Goal: Information Seeking & Learning: Learn about a topic

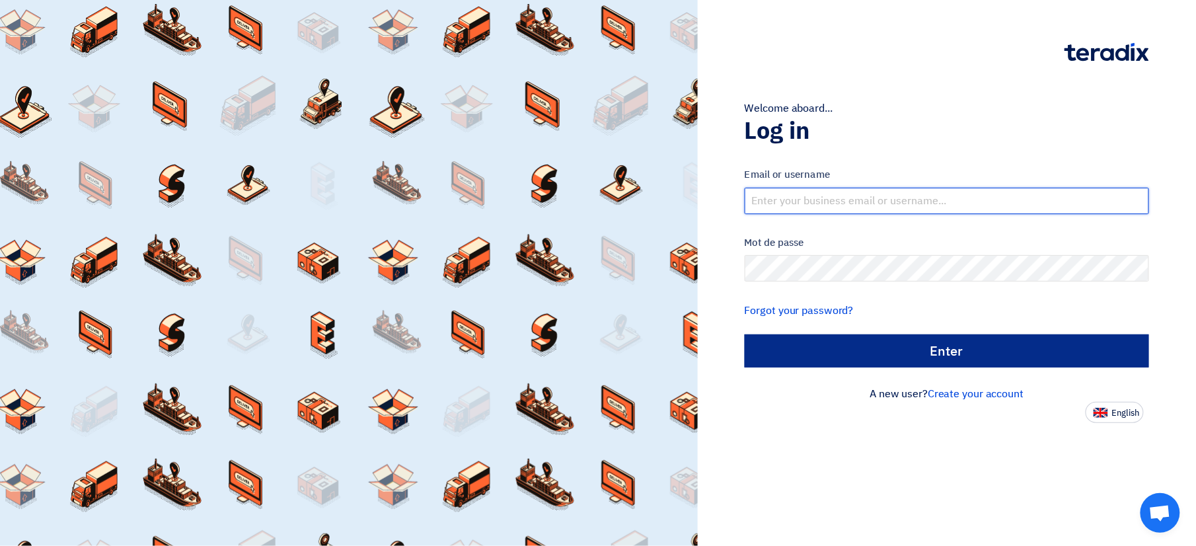
type input "abdelrahman.a@beehivegiveaways.com"
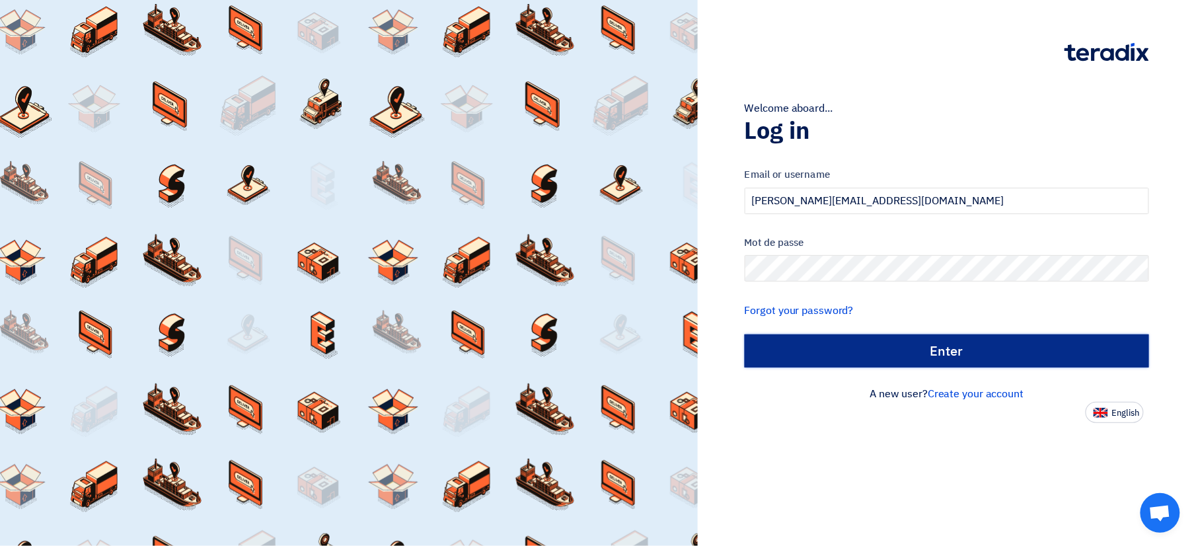
click at [828, 338] on input "Enter" at bounding box center [947, 350] width 404 height 33
type input "Sign in"
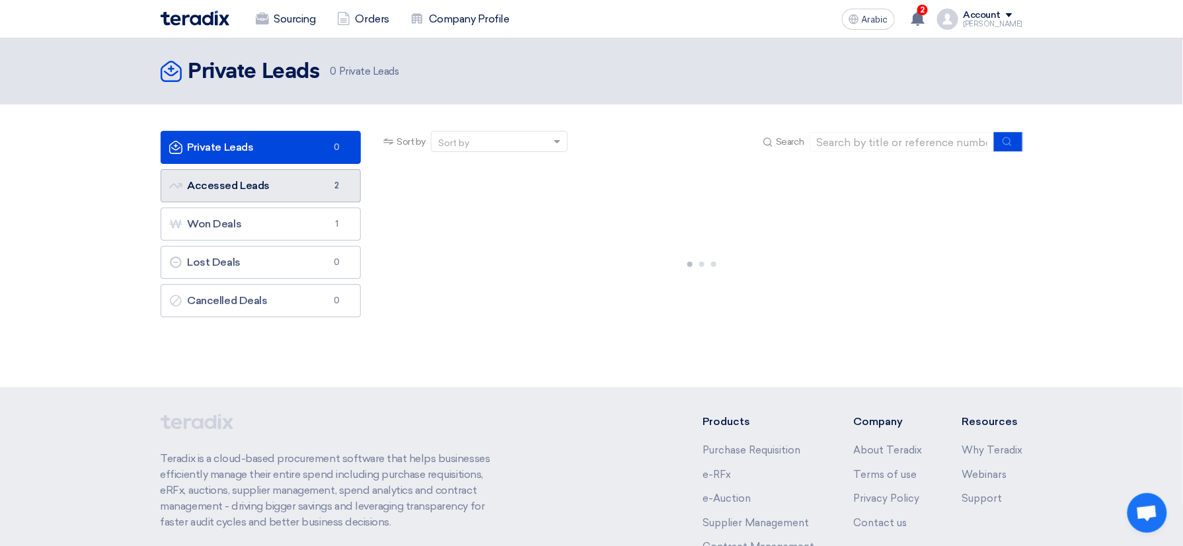
click at [271, 191] on link "Accessed Leads Accessed Leads 2" at bounding box center [261, 185] width 201 height 33
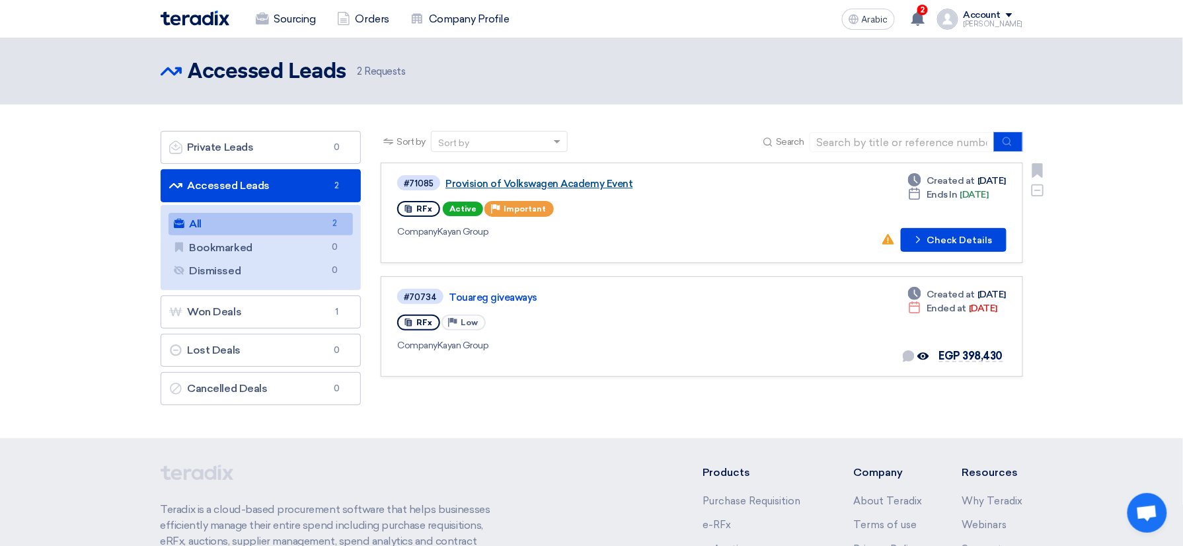
click at [550, 181] on link "Provision of Volkswagen Academy Event" at bounding box center [610, 184] width 330 height 12
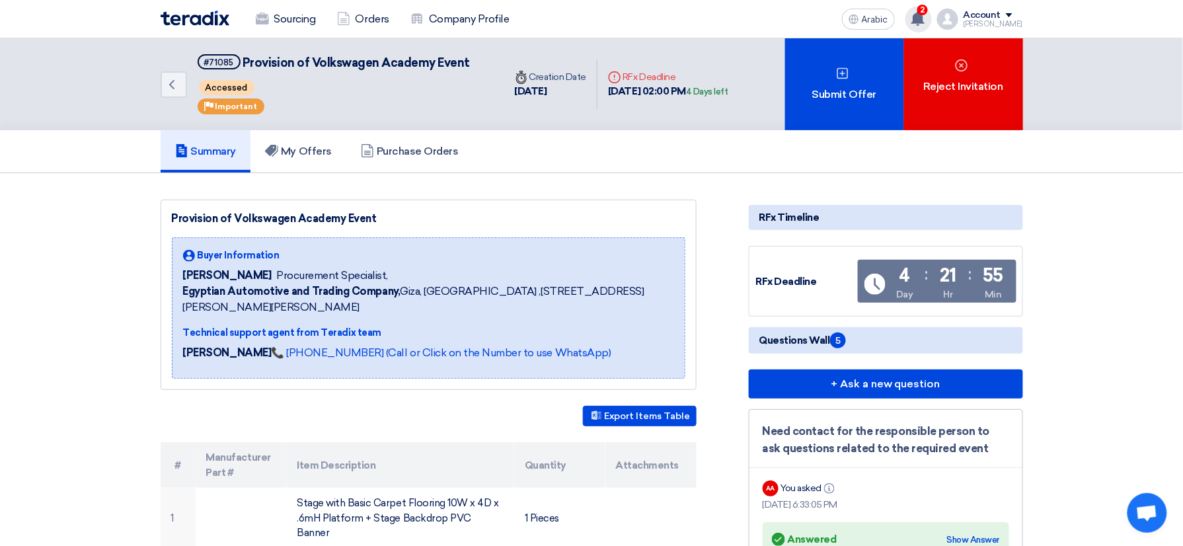
click at [925, 22] on use at bounding box center [917, 18] width 13 height 15
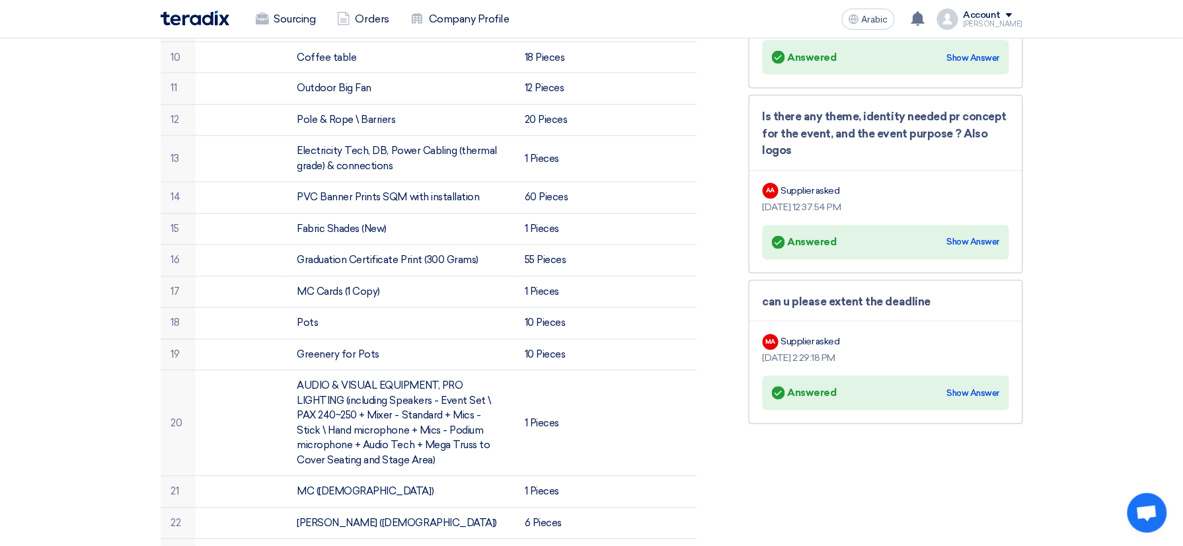
scroll to position [793, 0]
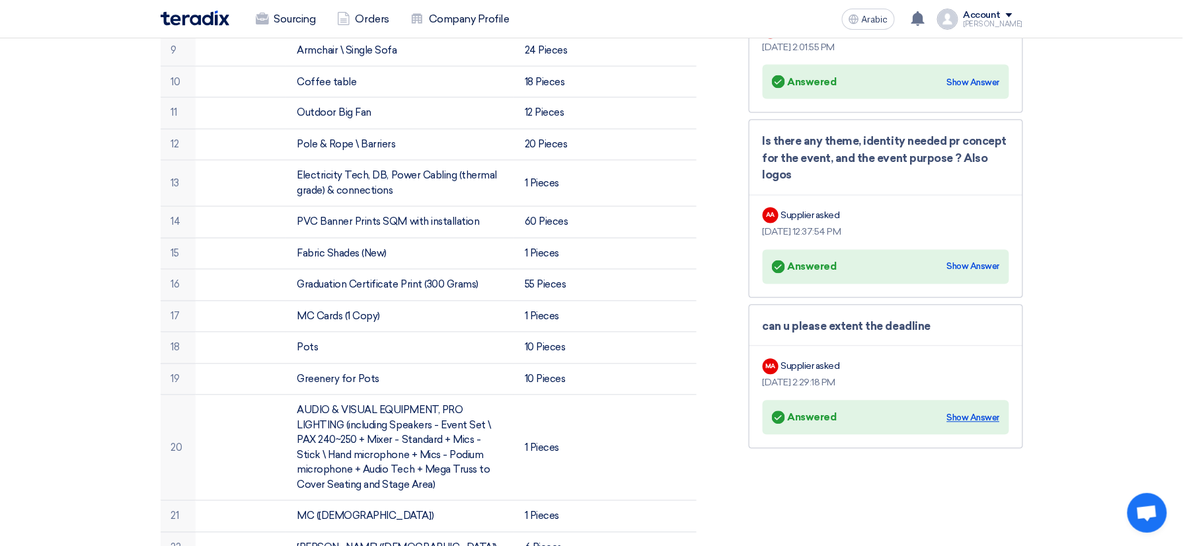
click at [973, 415] on div "Show Answer" at bounding box center [973, 418] width 53 height 13
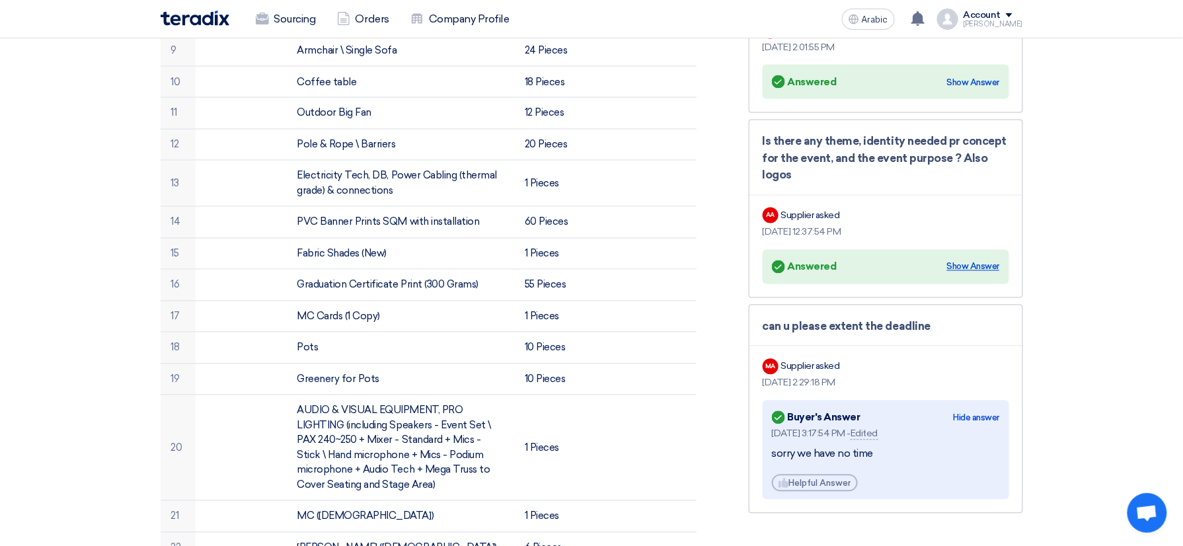
click at [975, 260] on div "Show Answer" at bounding box center [973, 266] width 53 height 13
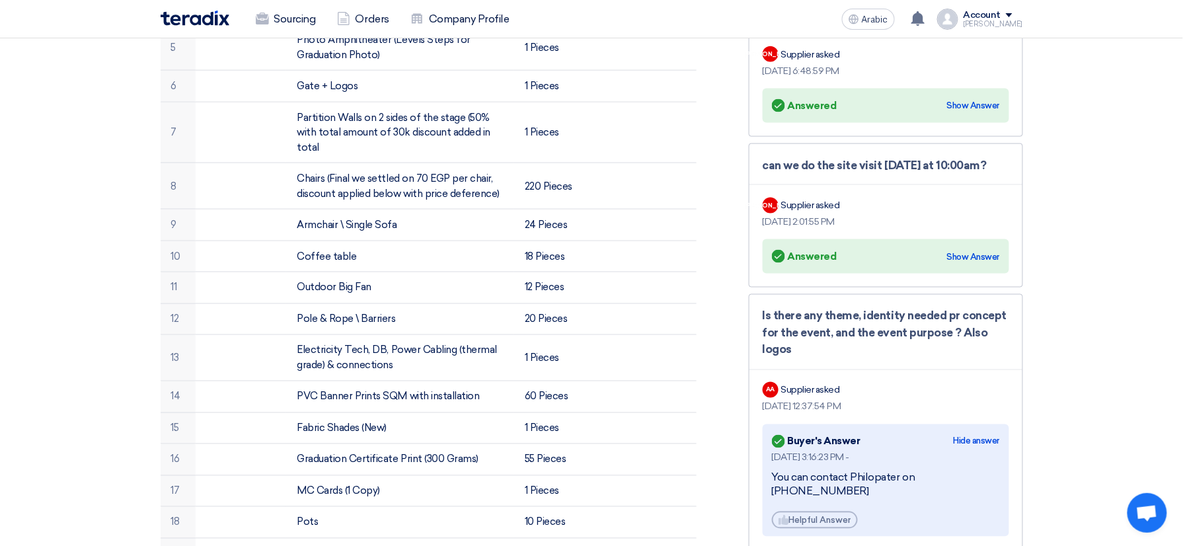
scroll to position [617, 0]
click at [997, 262] on div "Show Answer" at bounding box center [973, 258] width 53 height 13
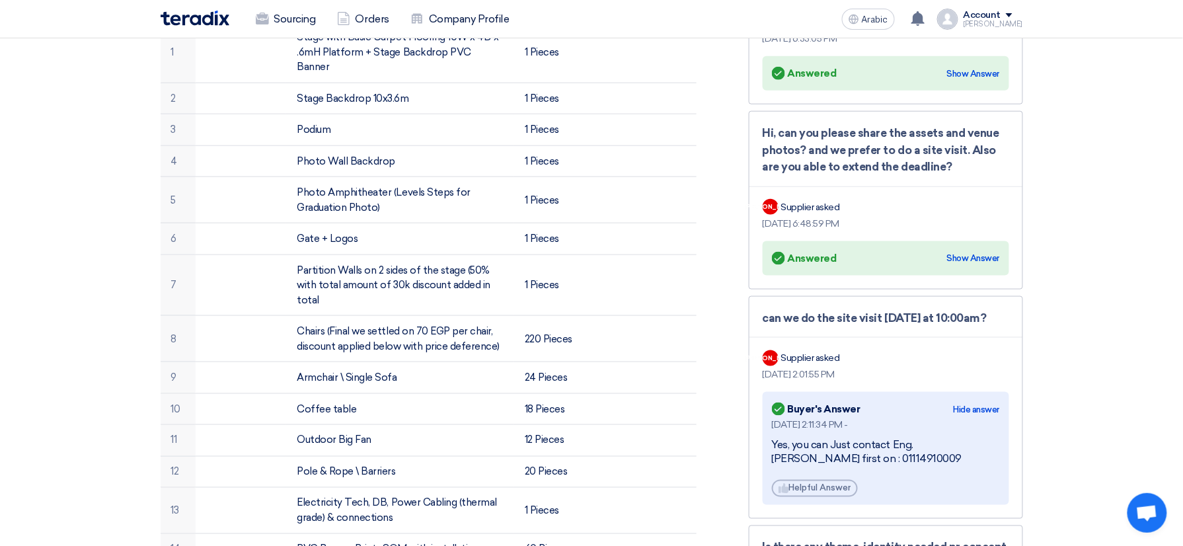
scroll to position [440, 0]
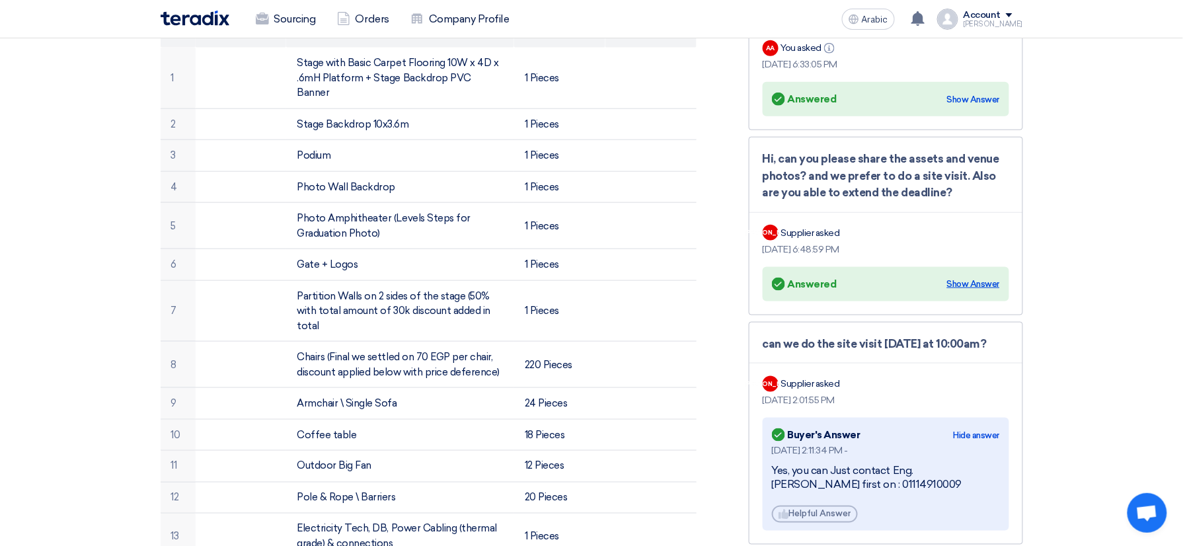
click at [977, 279] on div "Show Answer" at bounding box center [973, 284] width 53 height 13
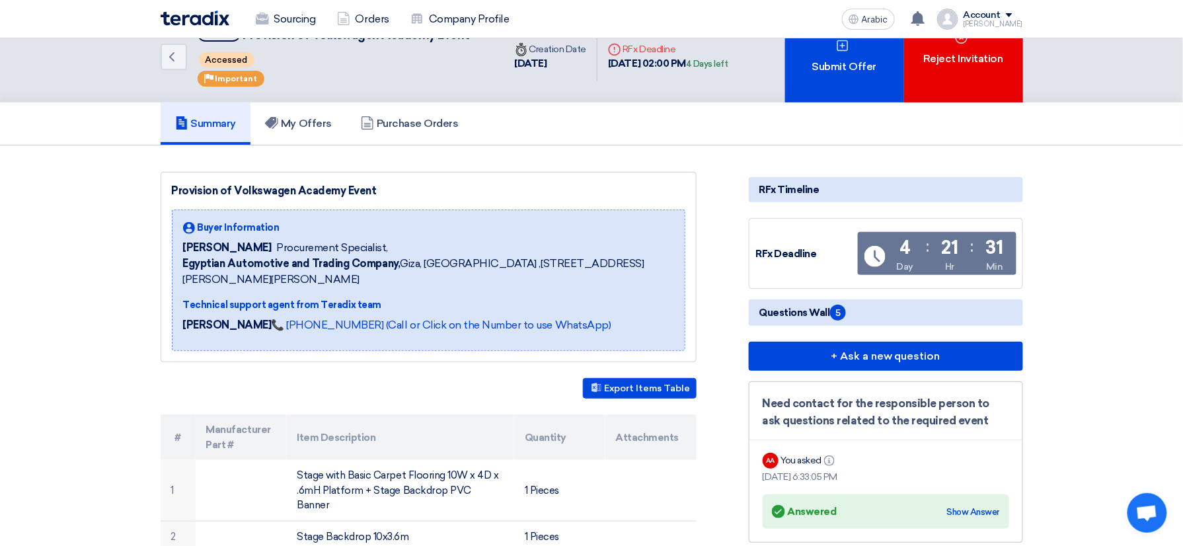
scroll to position [0, 0]
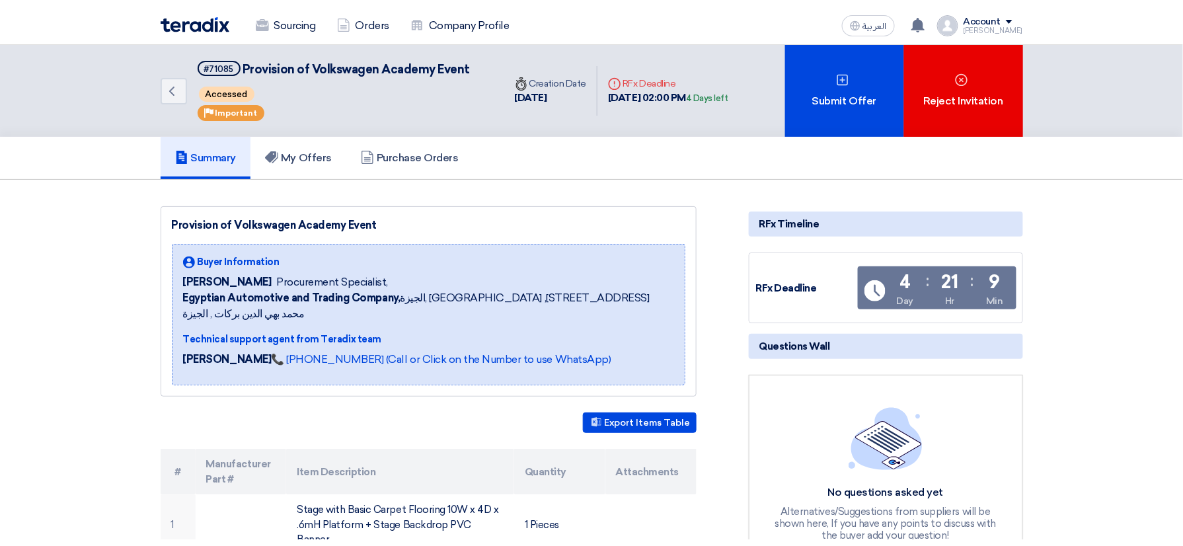
scroll to position [352, 0]
